Goal: Information Seeking & Learning: Learn about a topic

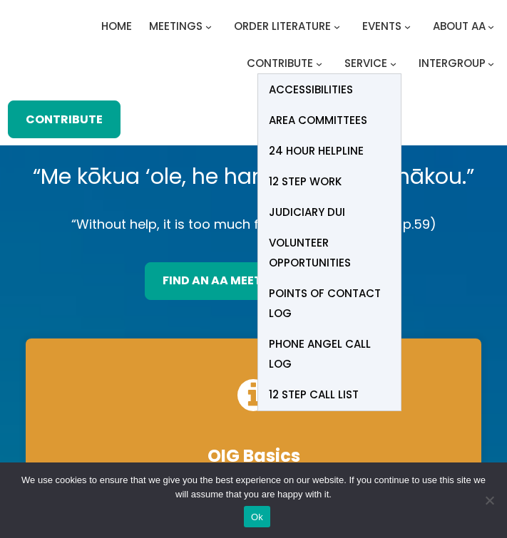
scroll to position [83, 0]
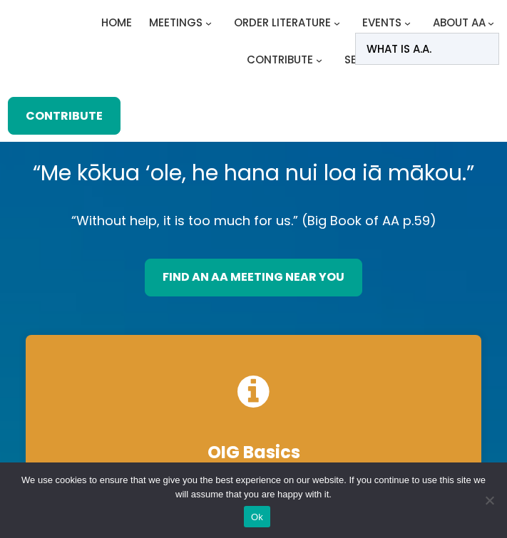
click at [416, 46] on span "What Is A.A." at bounding box center [398, 49] width 65 height 20
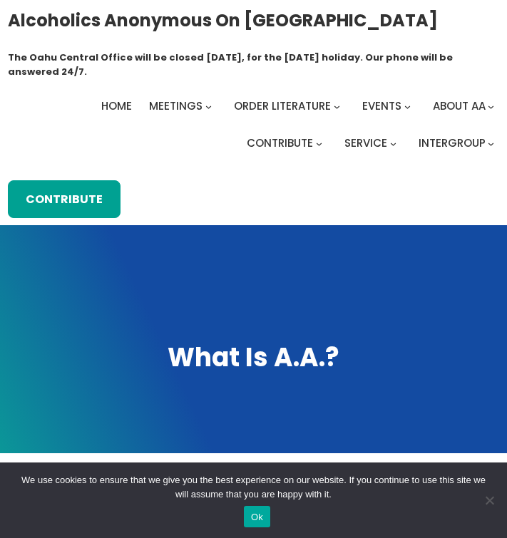
click at [109, 107] on span "Home" at bounding box center [116, 105] width 31 height 15
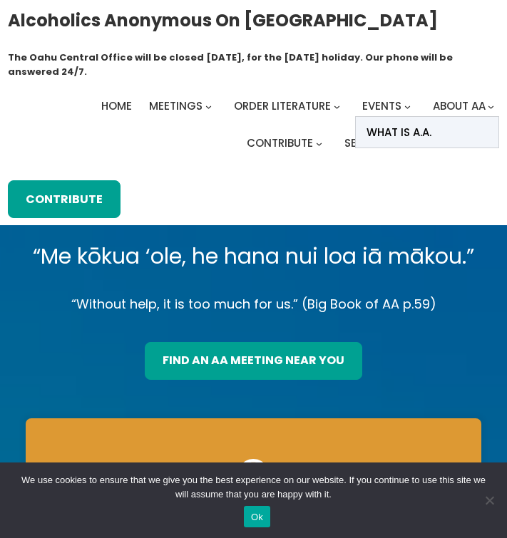
click at [427, 135] on span "What Is A.A." at bounding box center [398, 133] width 65 height 20
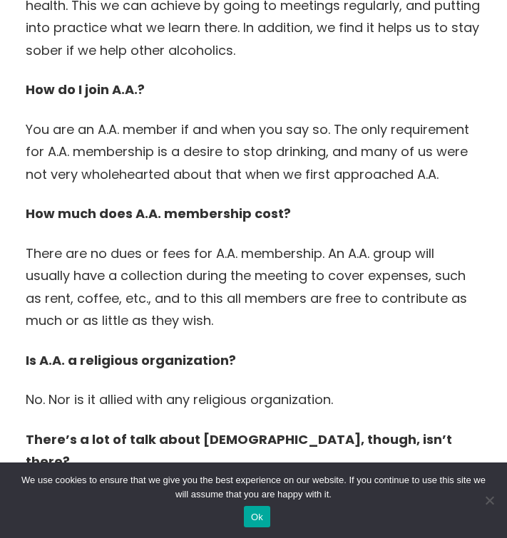
scroll to position [1386, 0]
